Goal: Transaction & Acquisition: Subscribe to service/newsletter

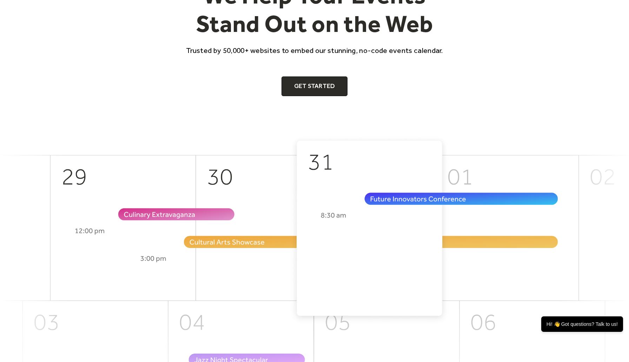
scroll to position [66, 0]
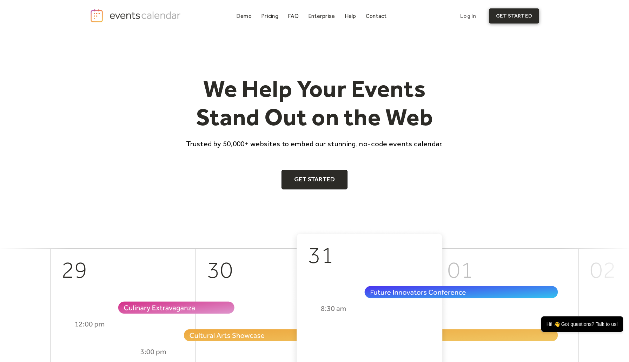
click at [512, 20] on link "get started" at bounding box center [514, 15] width 50 height 15
click at [273, 15] on div "Pricing" at bounding box center [269, 16] width 17 height 4
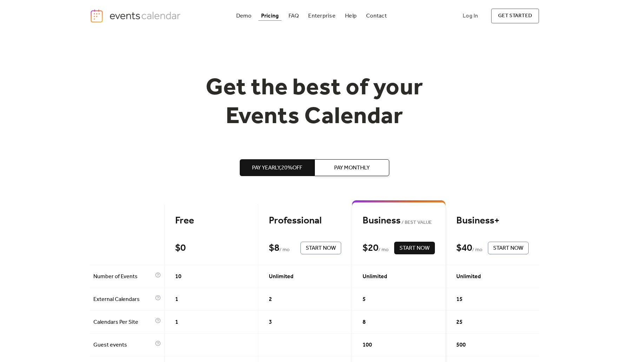
click at [346, 164] on span "Pay Monthly" at bounding box center [351, 168] width 35 height 8
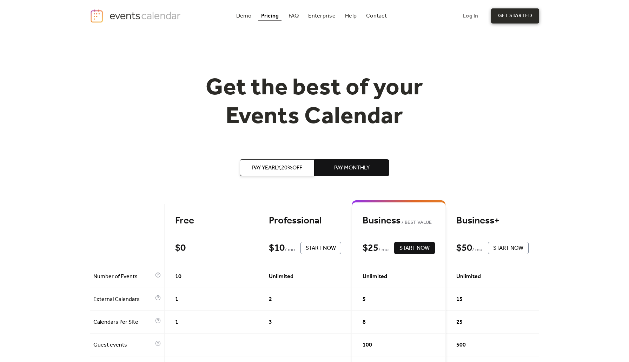
click at [506, 11] on link "get started" at bounding box center [515, 15] width 48 height 15
click at [472, 16] on link "Log In" at bounding box center [470, 15] width 29 height 15
